Goal: Check status

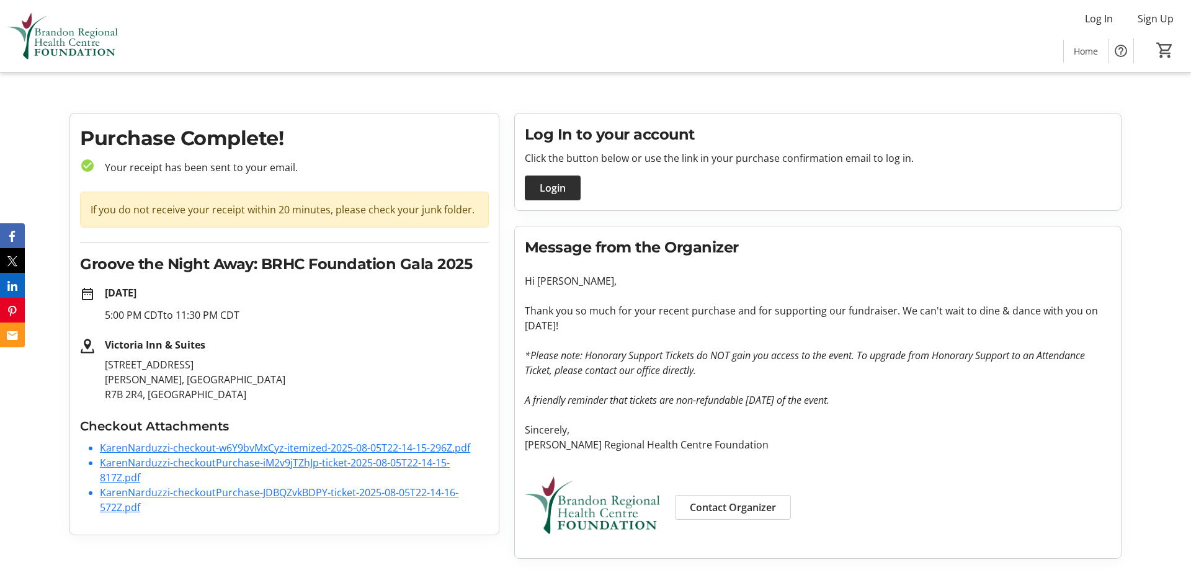
click at [293, 449] on link "KarenNarduzzi-checkout-w6Y9bvMxCyz-itemized-2025-08-05T22-14-15-296Z.pdf" at bounding box center [285, 448] width 370 height 14
click at [170, 461] on link "KarenNarduzzi-checkoutPurchase-iM2v9jTZhJp-ticket-2025-08-05T22-14-15-817Z.pdf" at bounding box center [275, 470] width 350 height 29
click at [898, 346] on p at bounding box center [818, 340] width 586 height 15
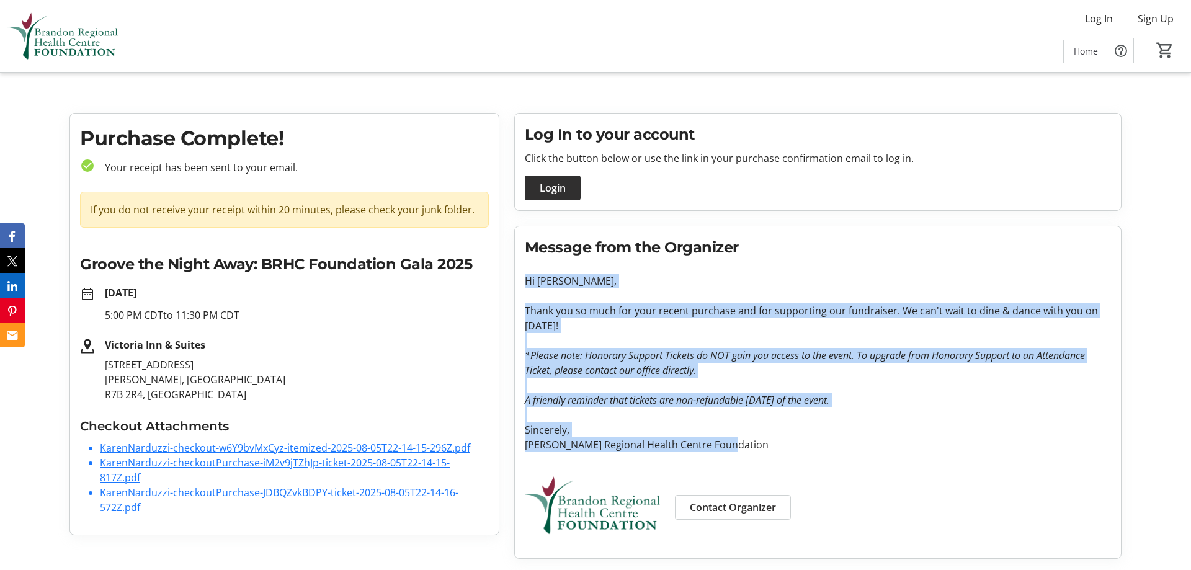
drag, startPoint x: 762, startPoint y: 445, endPoint x: 523, endPoint y: 279, distance: 291.5
click at [523, 279] on div "Message from the Organizer Hi [PERSON_NAME], Thank you so much for your recent …" at bounding box center [818, 392] width 606 height 332
drag, startPoint x: 523, startPoint y: 279, endPoint x: 759, endPoint y: 450, distance: 290.9
click at [759, 450] on div "Message from the Organizer Hi [PERSON_NAME], Thank you so much for your recent …" at bounding box center [818, 392] width 606 height 332
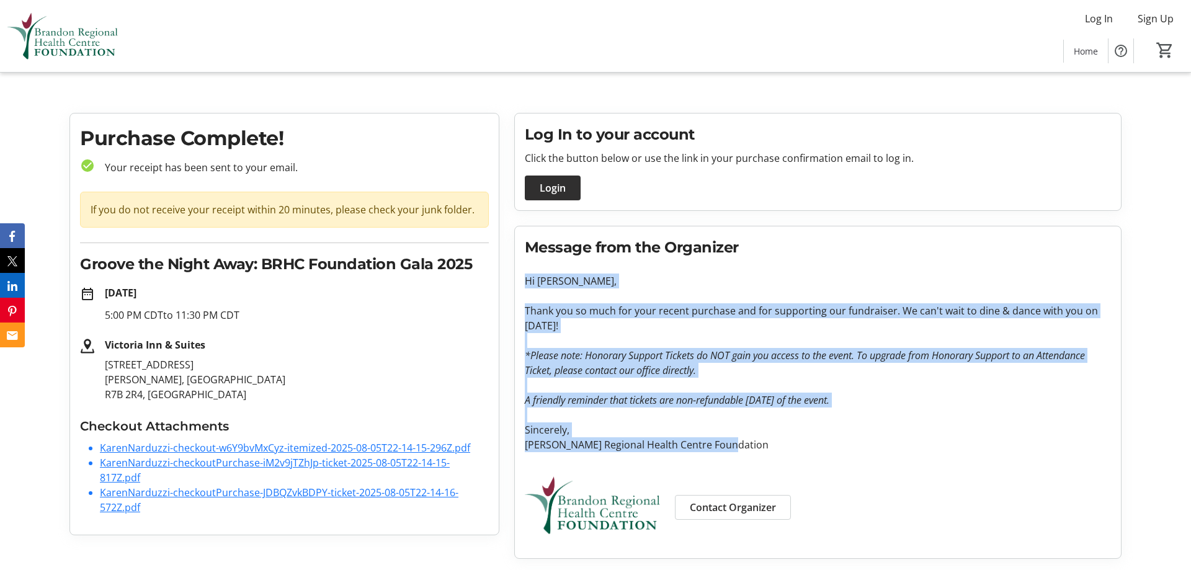
click at [759, 450] on p "[PERSON_NAME] Regional Health Centre Foundation" at bounding box center [818, 444] width 586 height 15
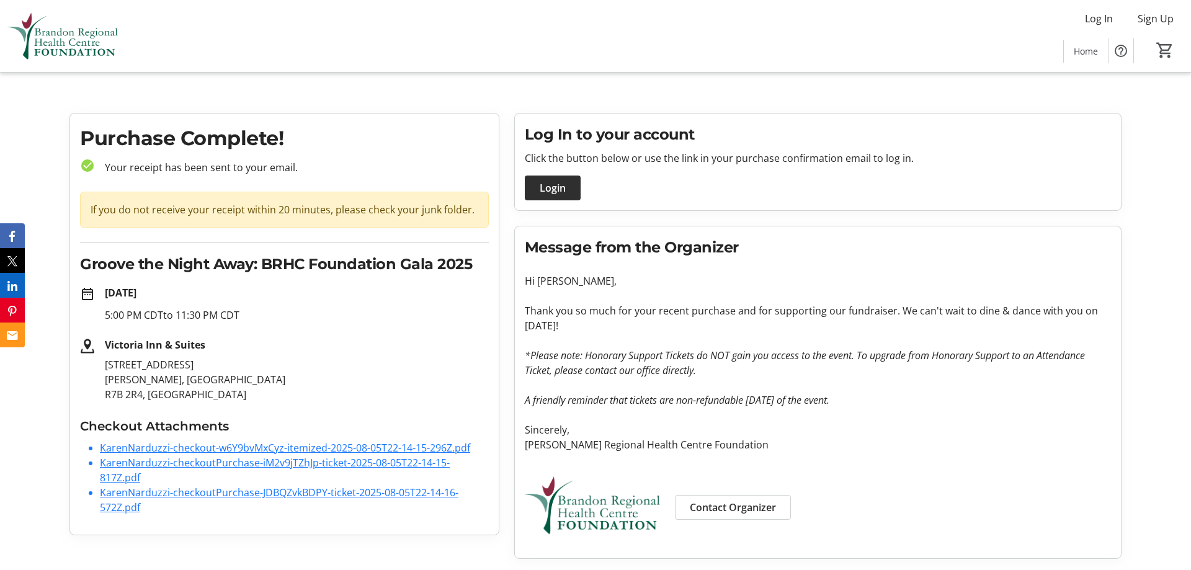
click at [105, 52] on img at bounding box center [62, 36] width 110 height 62
